Goal: Information Seeking & Learning: Learn about a topic

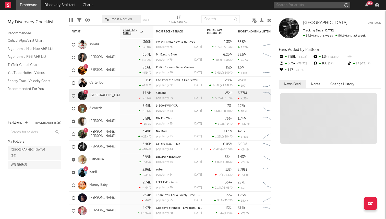
click at [292, 4] on input "text" at bounding box center [312, 5] width 77 height 6
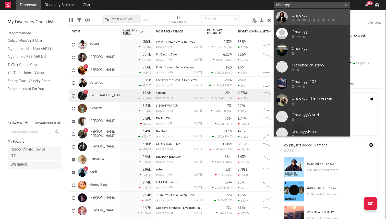
type input "chuckyy"
click at [303, 14] on div "Chuckyy" at bounding box center [320, 15] width 56 height 6
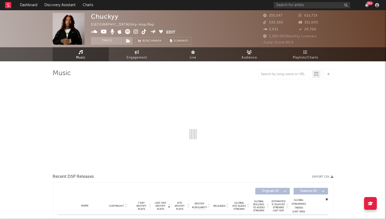
select select "6m"
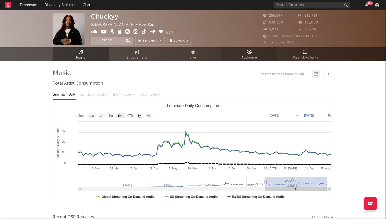
click at [254, 52] on link "Audience" at bounding box center [249, 54] width 56 height 14
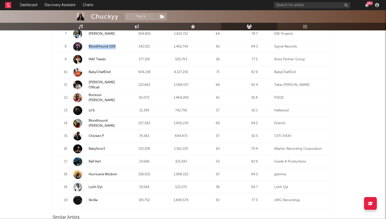
scroll to position [106, 0]
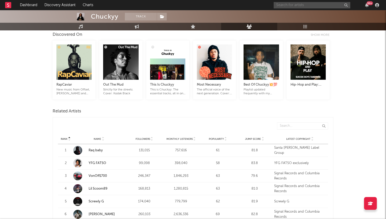
click at [306, 5] on input "text" at bounding box center [312, 5] width 77 height 6
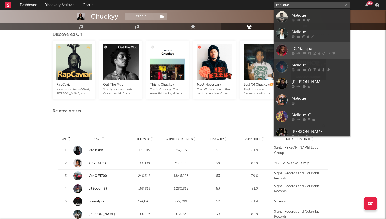
type input "malique"
click at [302, 50] on div "LG Malique" at bounding box center [320, 48] width 56 height 6
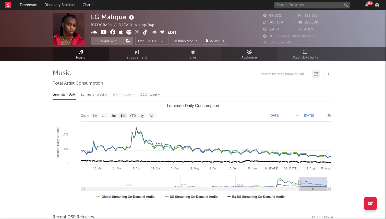
select select "6m"
click at [255, 53] on link "Audience" at bounding box center [249, 54] width 56 height 14
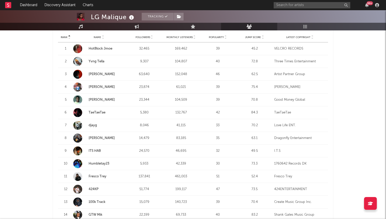
scroll to position [209, 0]
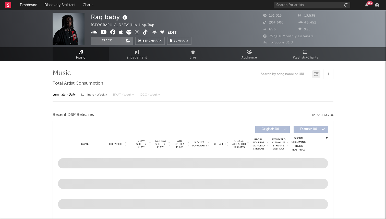
select select "6m"
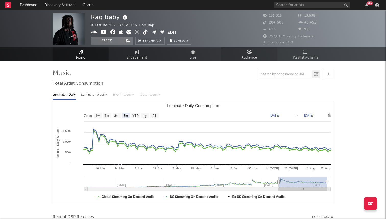
click at [255, 53] on link "Audience" at bounding box center [249, 54] width 56 height 14
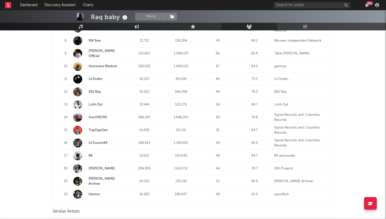
scroll to position [305, 0]
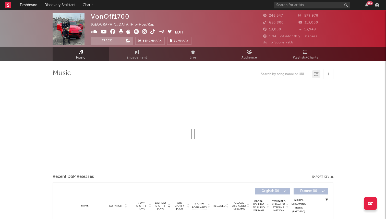
select select "6m"
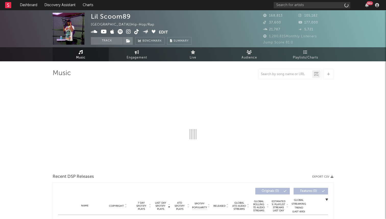
select select "6m"
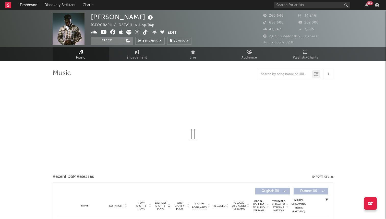
select select "6m"
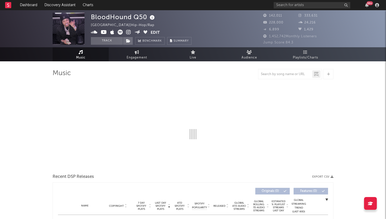
select select "6m"
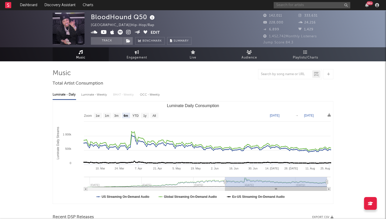
click at [285, 5] on input "text" at bounding box center [312, 5] width 77 height 6
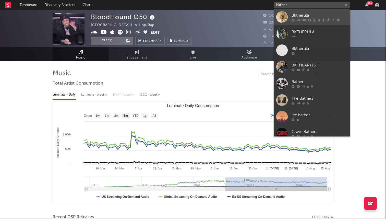
type input "bkther"
click at [293, 18] on div "Bktherula" at bounding box center [320, 15] width 56 height 6
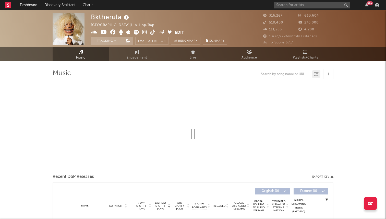
select select "6m"
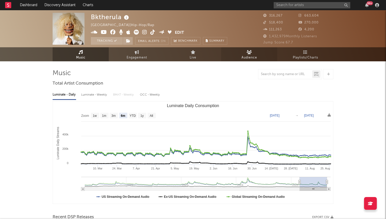
click at [250, 54] on icon at bounding box center [249, 52] width 5 height 4
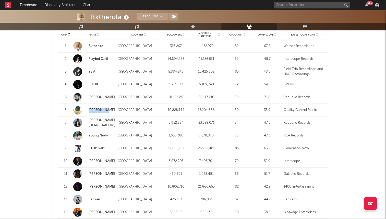
scroll to position [518, 0]
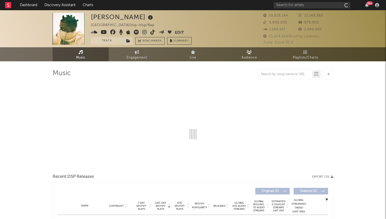
select select "6m"
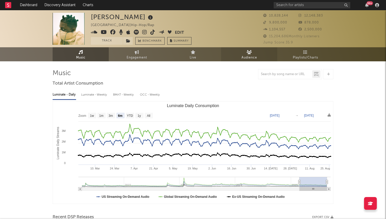
click at [249, 57] on span "Audience" at bounding box center [250, 58] width 16 height 6
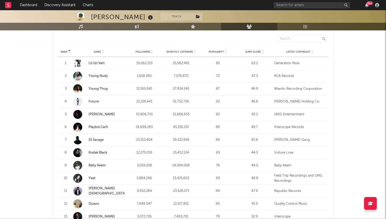
scroll to position [200, 0]
